Goal: Navigation & Orientation: Find specific page/section

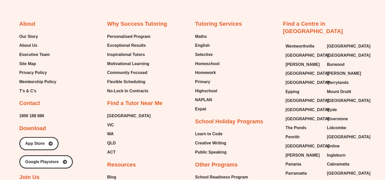
scroll to position [1151, 0]
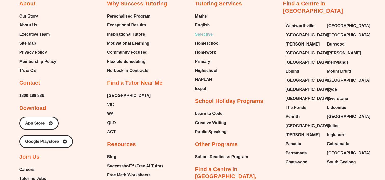
click at [203, 33] on span "Selective" at bounding box center [204, 34] width 18 height 8
